Goal: Information Seeking & Learning: Check status

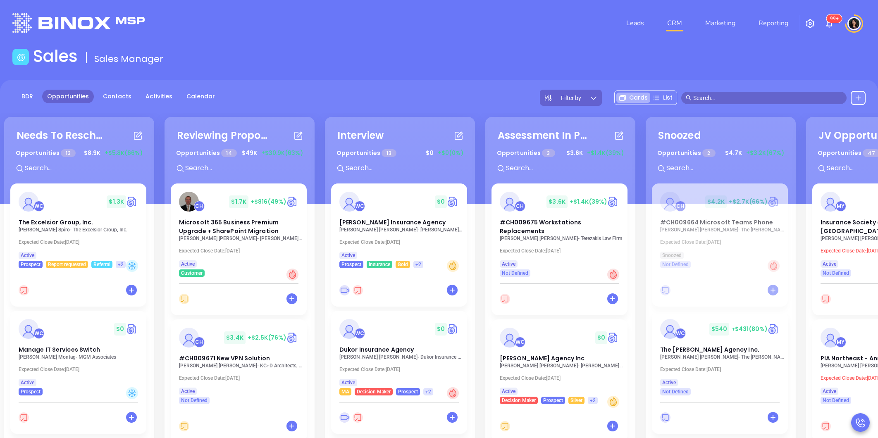
click at [63, 21] on img at bounding box center [78, 22] width 132 height 19
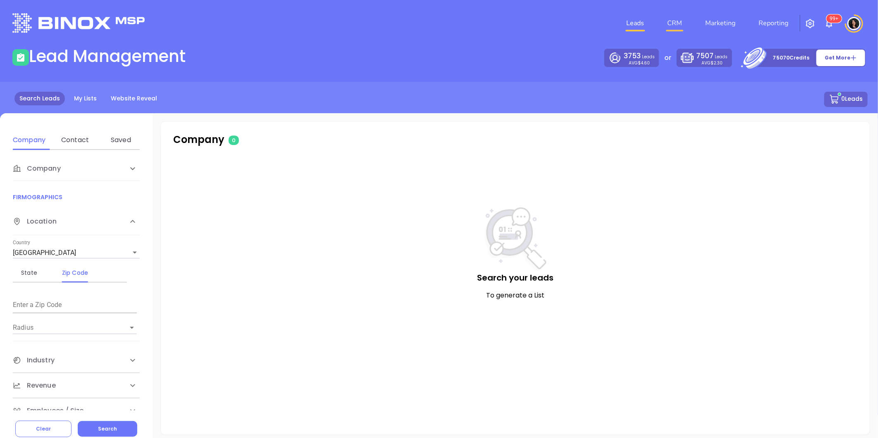
click at [678, 23] on link "CRM" at bounding box center [674, 23] width 21 height 17
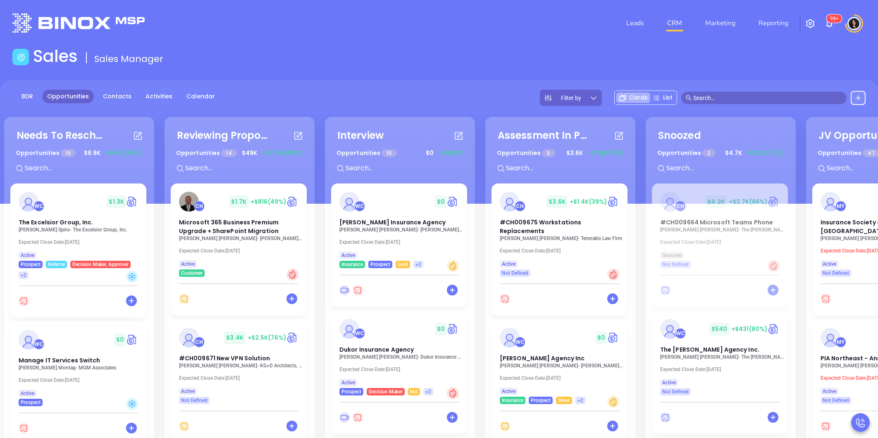
click at [708, 98] on input "text" at bounding box center [767, 97] width 149 height 9
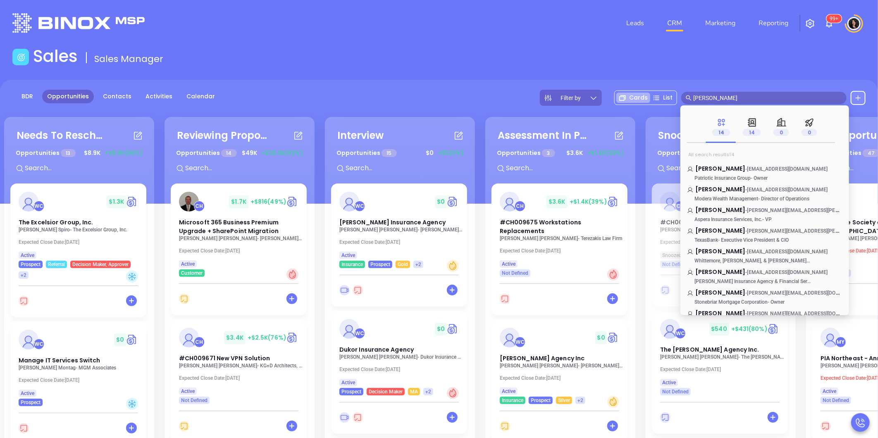
click at [703, 98] on input "owen prime" at bounding box center [767, 97] width 149 height 9
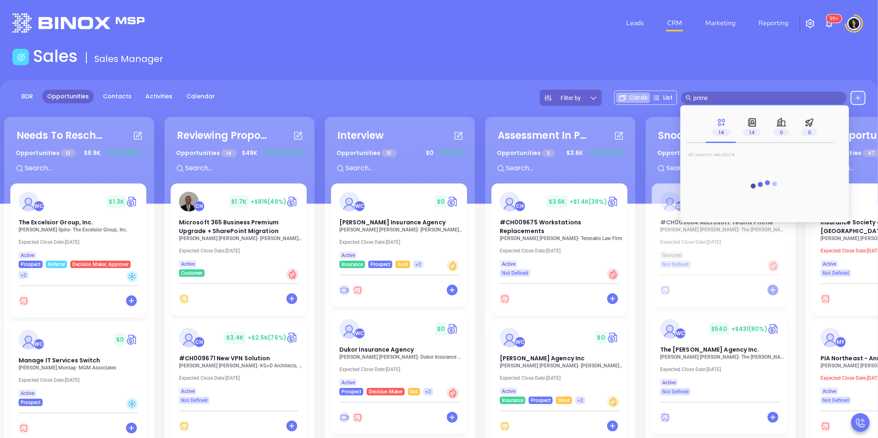
click at [740, 93] on input "prime" at bounding box center [767, 97] width 149 height 9
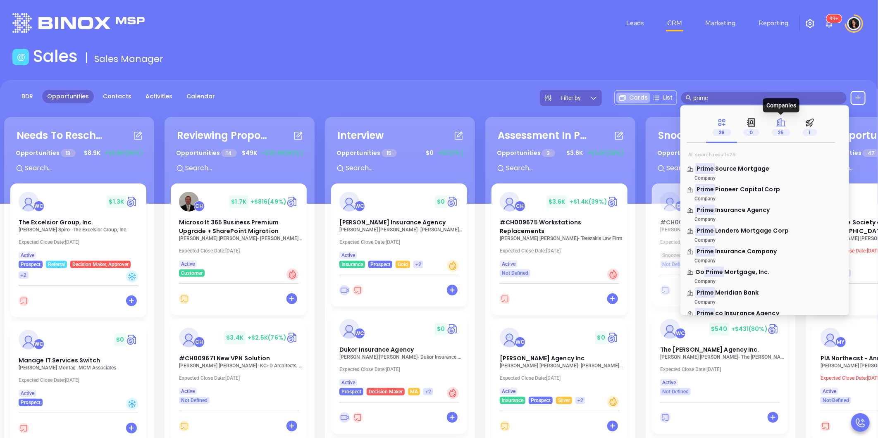
type input "prime"
click at [783, 127] on icon at bounding box center [781, 122] width 10 height 10
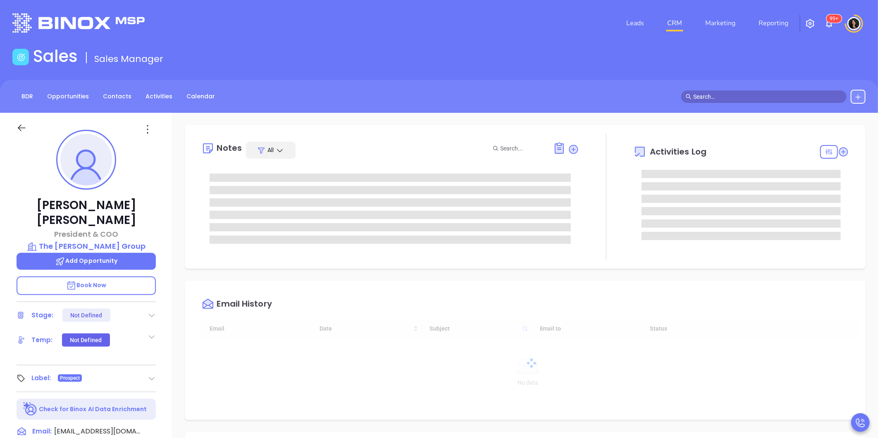
type input "[DATE]"
type input "Carla Humber"
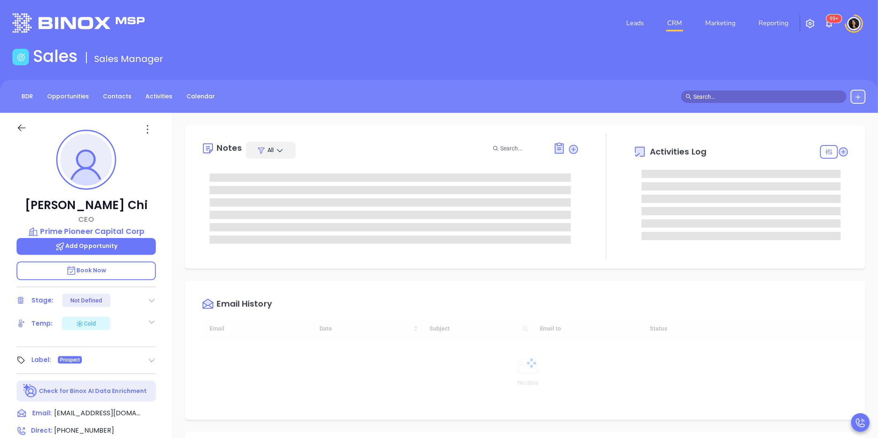
type input "[DATE]"
click at [275, 53] on div "Sales Sales Manager" at bounding box center [438, 57] width 863 height 23
type input "Carla Humber"
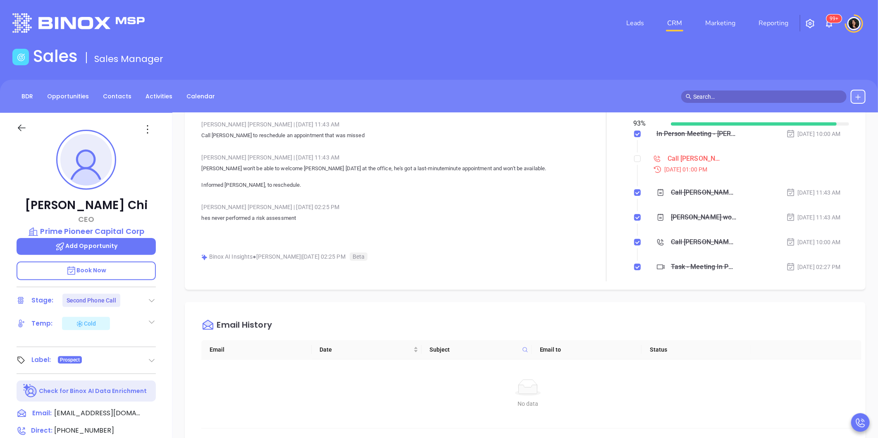
scroll to position [0, 0]
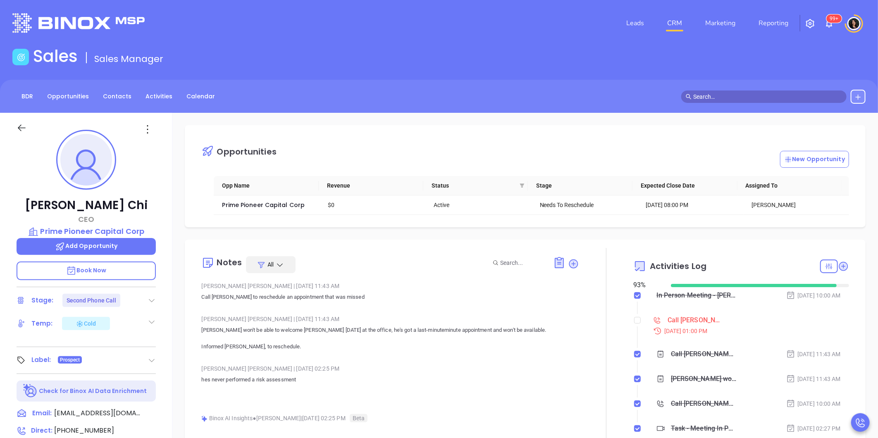
click at [684, 319] on div "Call Owen to reschedule - Owen Chi" at bounding box center [695, 320] width 56 height 12
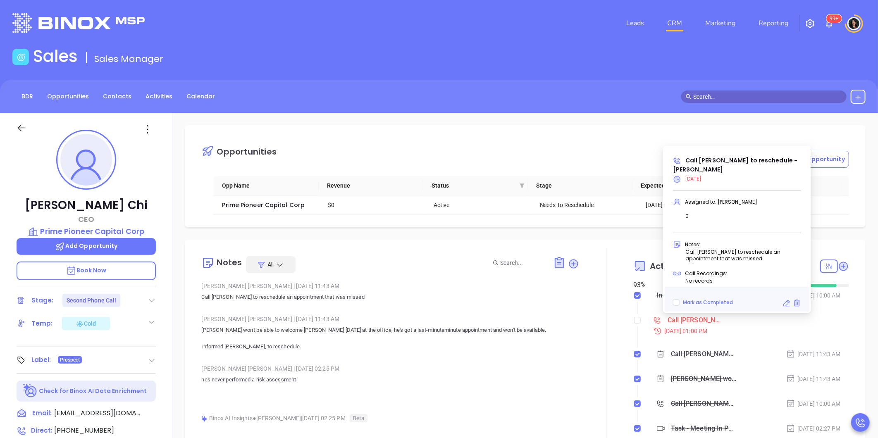
click at [646, 133] on div "Opportunities New Opportunity Opp Name Revenue Status Stage Expected Close Date…" at bounding box center [525, 176] width 681 height 102
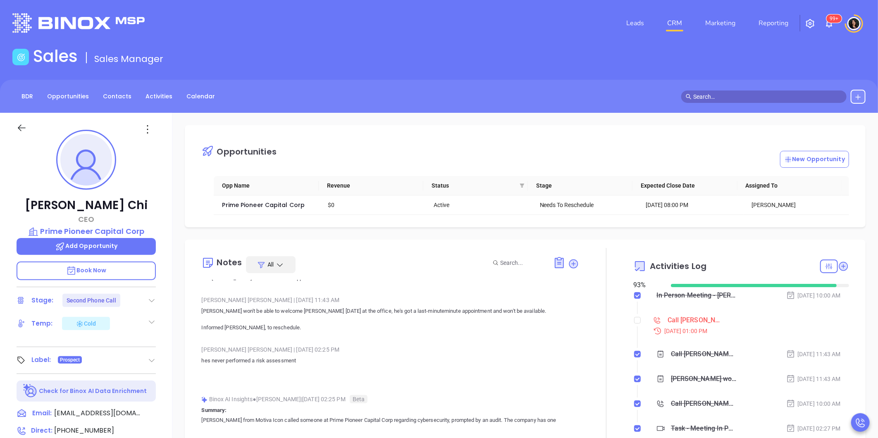
scroll to position [46, 0]
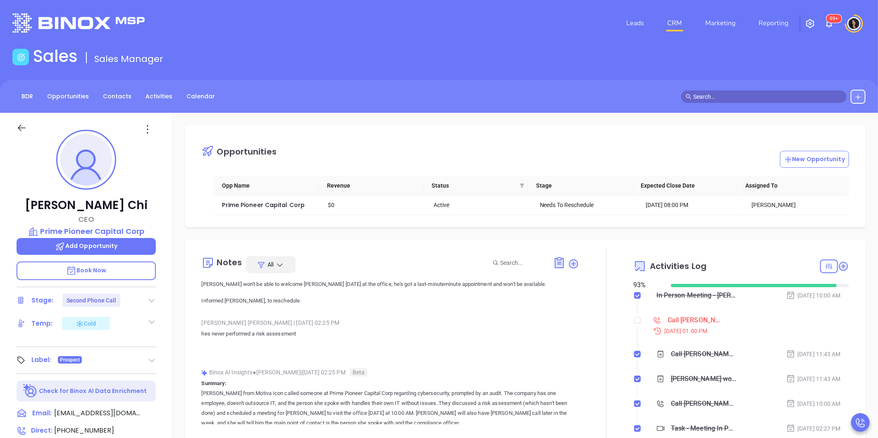
click at [406, 234] on div "Opportunities New Opportunity Opp Name Revenue Status Stage Expected Close Date…" at bounding box center [525, 402] width 706 height 579
click at [725, 97] on input "text" at bounding box center [767, 96] width 149 height 9
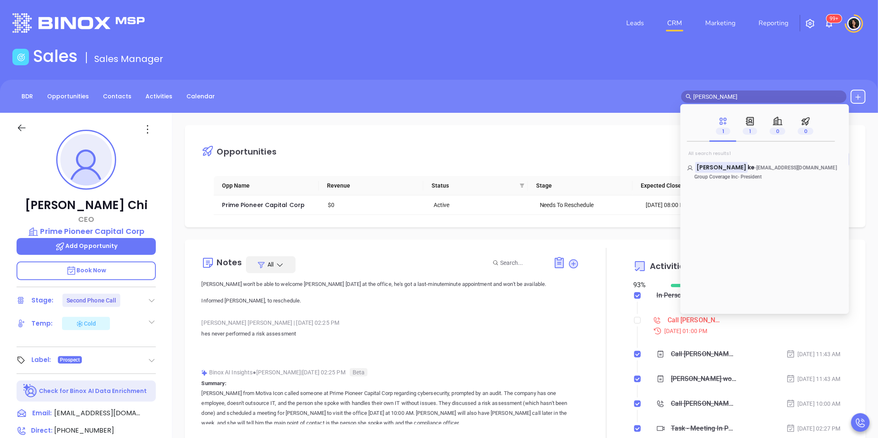
type input "bill schaa"
click at [749, 176] on p "Group Coverage Inc - President" at bounding box center [749, 177] width 124 height 6
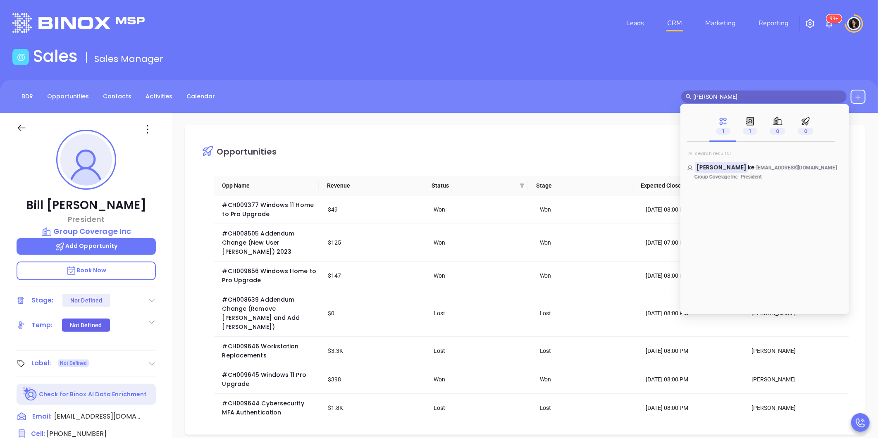
click at [638, 131] on div "Opportunities New Opportunity Opp Name Revenue Status Stage Expected Close Date…" at bounding box center [525, 280] width 681 height 310
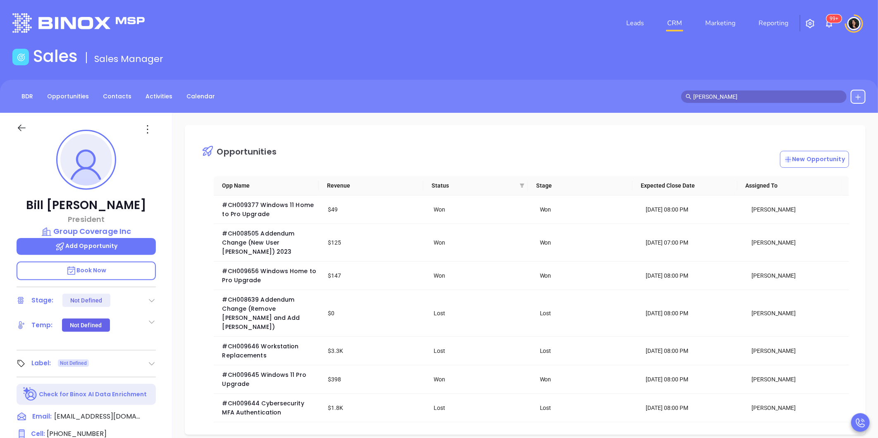
click at [675, 26] on link "CRM" at bounding box center [674, 23] width 21 height 17
